Goal: Complete application form

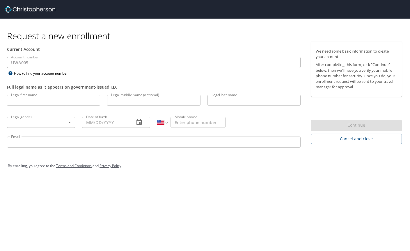
select select "US"
type input "Kari"
type input "Lee"
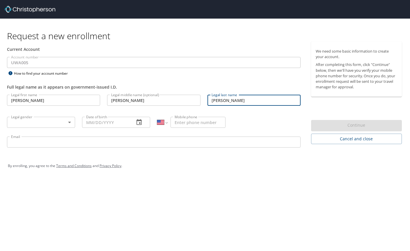
type input "Hahn"
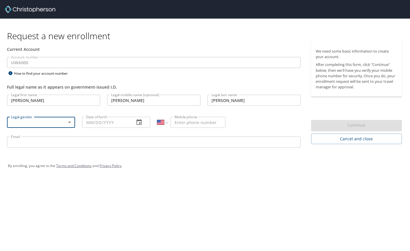
click at [68, 121] on body "Request a new enrollment Current Account Account number UWA005 Account number H…" at bounding box center [205, 125] width 410 height 251
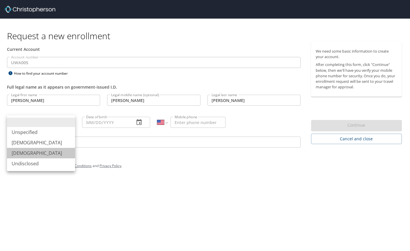
click at [19, 154] on li "Female" at bounding box center [41, 153] width 68 height 10
type input "Female"
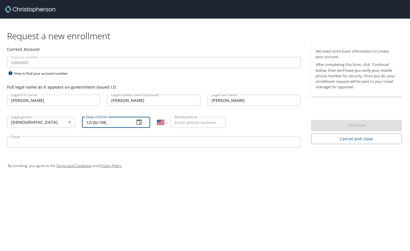
type input "12/26/1984"
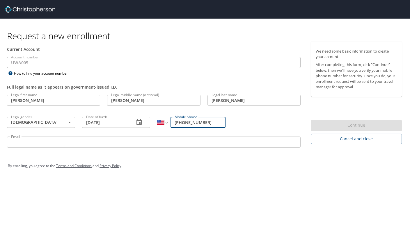
type input "(503) 927-2728"
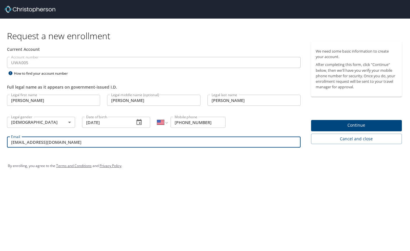
type input "klhahn@uw.edu"
click at [340, 126] on span "Continue" at bounding box center [356, 125] width 81 height 7
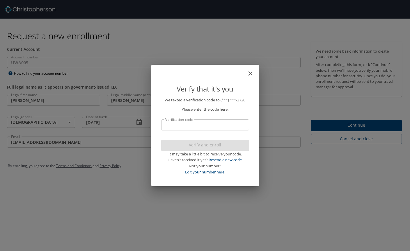
click at [209, 127] on input "Verification code" at bounding box center [205, 125] width 88 height 11
type input "372659"
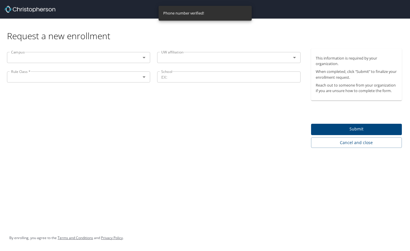
click at [122, 58] on input "text" at bounding box center [70, 58] width 122 height 8
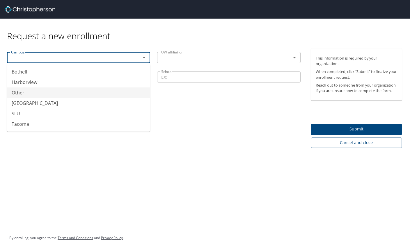
click at [23, 93] on li "Other" at bounding box center [78, 93] width 143 height 10
type input "Other"
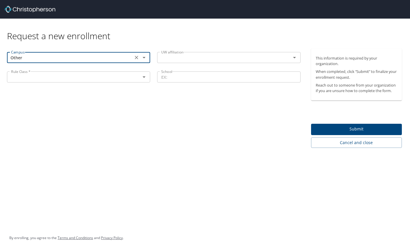
click at [136, 79] on div at bounding box center [139, 77] width 15 height 8
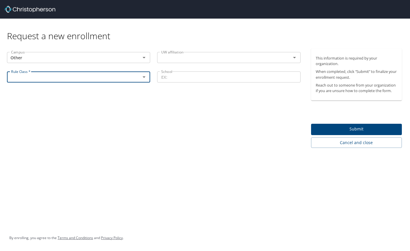
click at [147, 78] on icon "Open" at bounding box center [144, 77] width 7 height 7
click at [60, 91] on li "Student Clerkship Travel" at bounding box center [78, 91] width 143 height 10
type input "Student Clerkship Travel"
click at [246, 56] on input "text" at bounding box center [220, 58] width 122 height 8
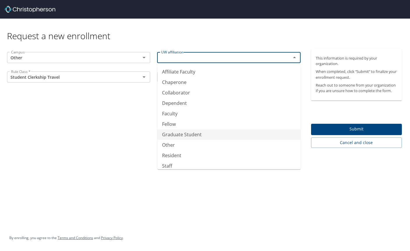
click at [187, 135] on li "Graduate Student" at bounding box center [228, 134] width 143 height 10
type input "Graduate Student"
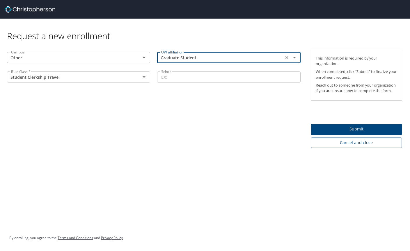
click at [189, 130] on div "Campus Other Campus UW affiliation Graduate Student UW affiliation Rule Class *…" at bounding box center [153, 98] width 307 height 99
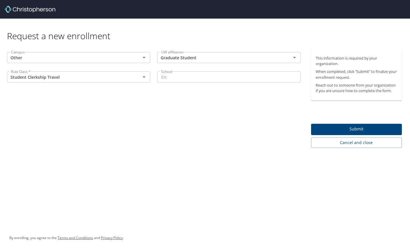
click at [208, 76] on input "School" at bounding box center [228, 77] width 143 height 11
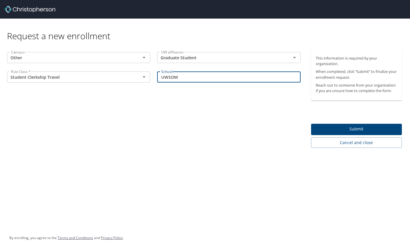
type input "UWSOM"
click at [207, 120] on div "Campus Other Campus UW affiliation Graduate Student UW affiliation Rule Class *…" at bounding box center [153, 98] width 307 height 99
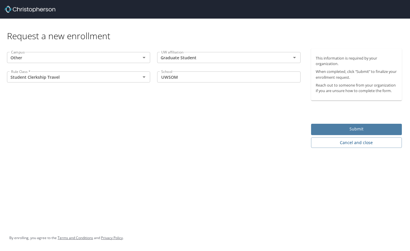
click at [337, 128] on span "Submit" at bounding box center [356, 129] width 81 height 7
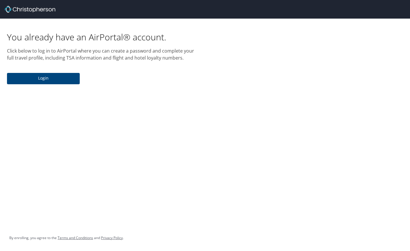
click at [38, 80] on span "Login" at bounding box center [43, 78] width 63 height 7
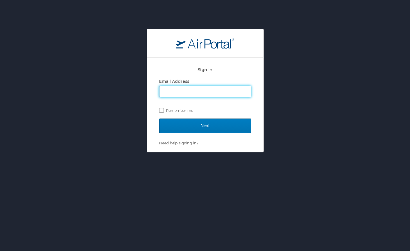
type input "kari.hahn@klath.org"
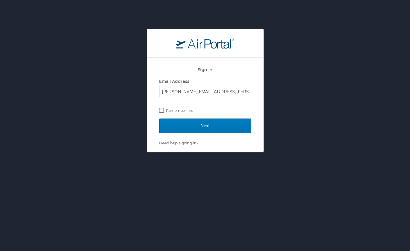
click at [161, 111] on label "Remember me" at bounding box center [205, 110] width 92 height 9
click at [161, 111] on input "Remember me" at bounding box center [161, 110] width 4 height 4
checkbox input "true"
click at [188, 124] on input "Next" at bounding box center [205, 126] width 92 height 15
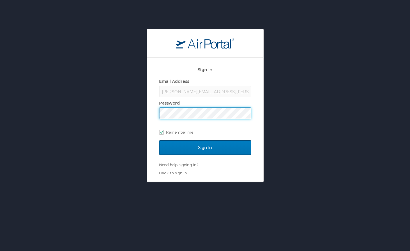
click at [125, 142] on div "Sign In Email Address kari.hahn@klath.org Password Remember me Sign In Need hel…" at bounding box center [205, 105] width 410 height 153
click at [173, 163] on link "Need help signing in?" at bounding box center [178, 165] width 39 height 5
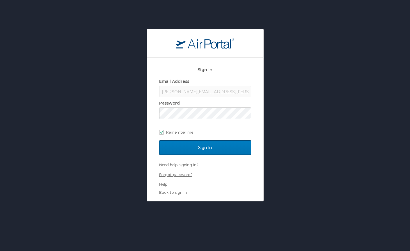
click at [168, 175] on link "Forgot password?" at bounding box center [175, 175] width 33 height 5
click at [175, 91] on div "kari.hahn@klath.org" at bounding box center [205, 92] width 92 height 12
click at [173, 176] on link "Forgot password?" at bounding box center [175, 175] width 33 height 5
